Goal: Information Seeking & Learning: Learn about a topic

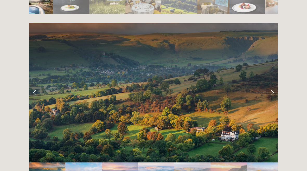
scroll to position [1015, 0]
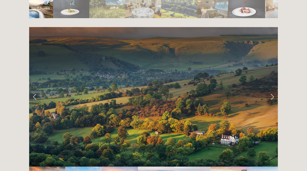
click at [273, 89] on link "Next Slide" at bounding box center [271, 97] width 11 height 16
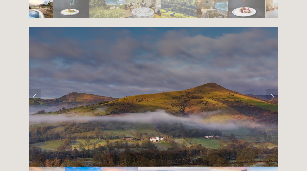
click at [270, 89] on link "Next Slide" at bounding box center [271, 97] width 11 height 16
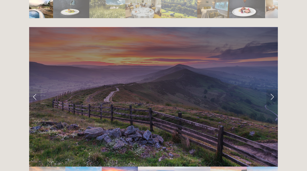
click at [267, 89] on link "Next Slide" at bounding box center [271, 97] width 11 height 16
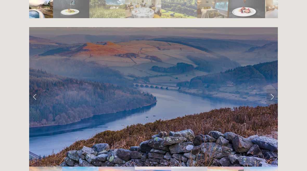
click at [270, 89] on link "Next Slide" at bounding box center [271, 97] width 11 height 16
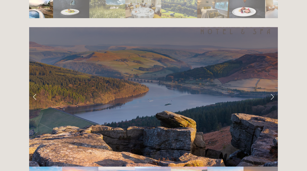
click at [270, 89] on link "Next Slide" at bounding box center [271, 97] width 11 height 16
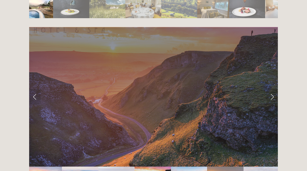
click at [270, 89] on link "Next Slide" at bounding box center [271, 97] width 11 height 16
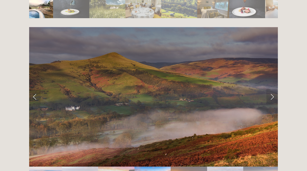
click at [270, 89] on link "Next Slide" at bounding box center [271, 97] width 11 height 16
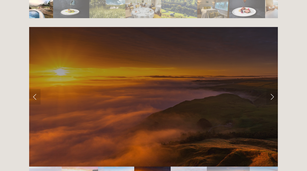
click at [271, 89] on link "Next Slide" at bounding box center [271, 97] width 11 height 16
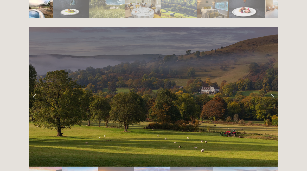
click at [272, 89] on link "Next Slide" at bounding box center [271, 97] width 11 height 16
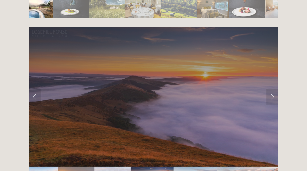
click at [272, 89] on link "Next Slide" at bounding box center [271, 97] width 11 height 16
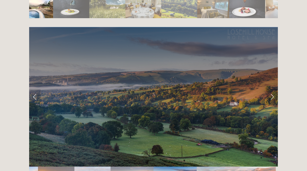
click at [273, 89] on link "Next Slide" at bounding box center [271, 97] width 11 height 16
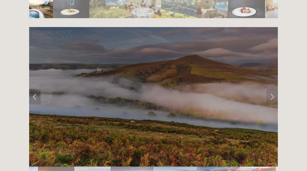
click at [271, 89] on link "Next Slide" at bounding box center [271, 97] width 11 height 16
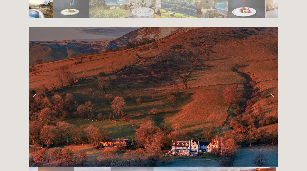
click at [272, 89] on link "Next Slide" at bounding box center [271, 97] width 11 height 16
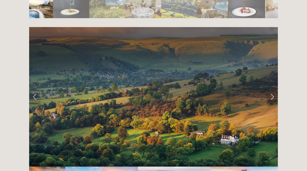
click at [271, 89] on link "Next Slide" at bounding box center [271, 97] width 11 height 16
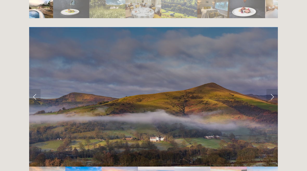
click at [271, 89] on link "Next Slide" at bounding box center [271, 97] width 11 height 16
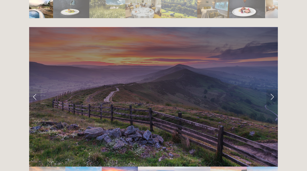
click at [270, 89] on link "Next Slide" at bounding box center [271, 97] width 11 height 16
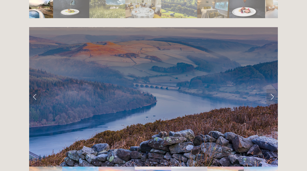
click at [270, 89] on link "Next Slide" at bounding box center [271, 97] width 11 height 16
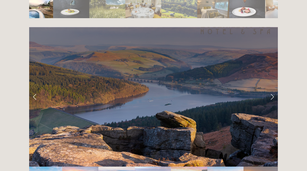
click at [272, 89] on link "Next Slide" at bounding box center [271, 97] width 11 height 16
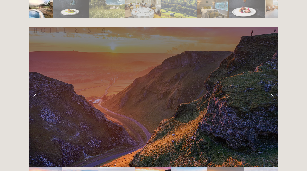
click at [271, 89] on link "Next Slide" at bounding box center [271, 97] width 11 height 16
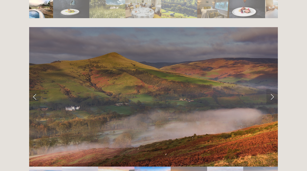
click at [271, 89] on link "Next Slide" at bounding box center [271, 97] width 11 height 16
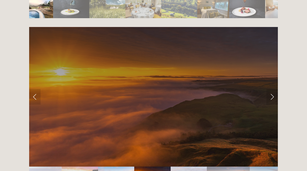
click at [270, 89] on link "Next Slide" at bounding box center [271, 97] width 11 height 16
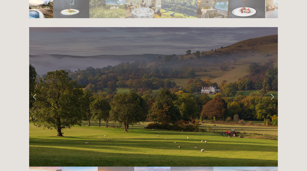
click at [271, 89] on link "Next Slide" at bounding box center [271, 97] width 11 height 16
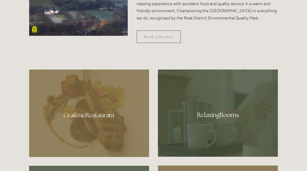
scroll to position [233, 0]
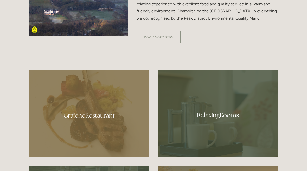
click at [216, 110] on div at bounding box center [218, 113] width 120 height 87
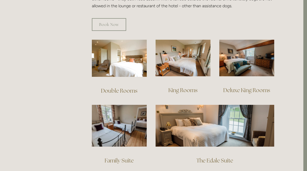
scroll to position [342, 4]
click at [241, 87] on link "Deluxe King Rooms" at bounding box center [246, 90] width 47 height 7
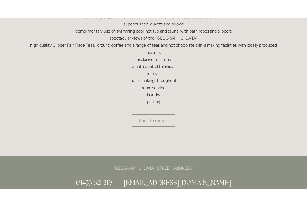
scroll to position [212, 0]
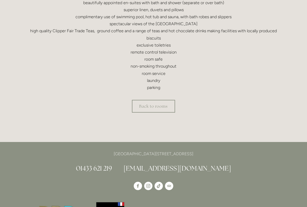
click at [151, 103] on link "Back to rooms" at bounding box center [153, 106] width 43 height 13
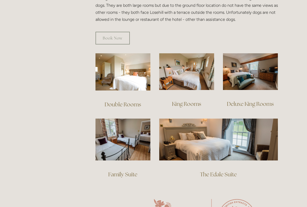
scroll to position [329, 0]
click at [214, 133] on img at bounding box center [218, 139] width 118 height 42
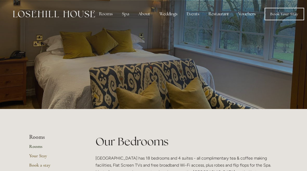
scroll to position [343, 0]
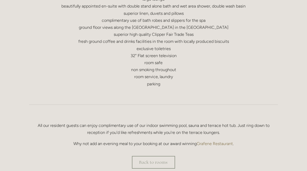
scroll to position [272, 0]
